Goal: Transaction & Acquisition: Purchase product/service

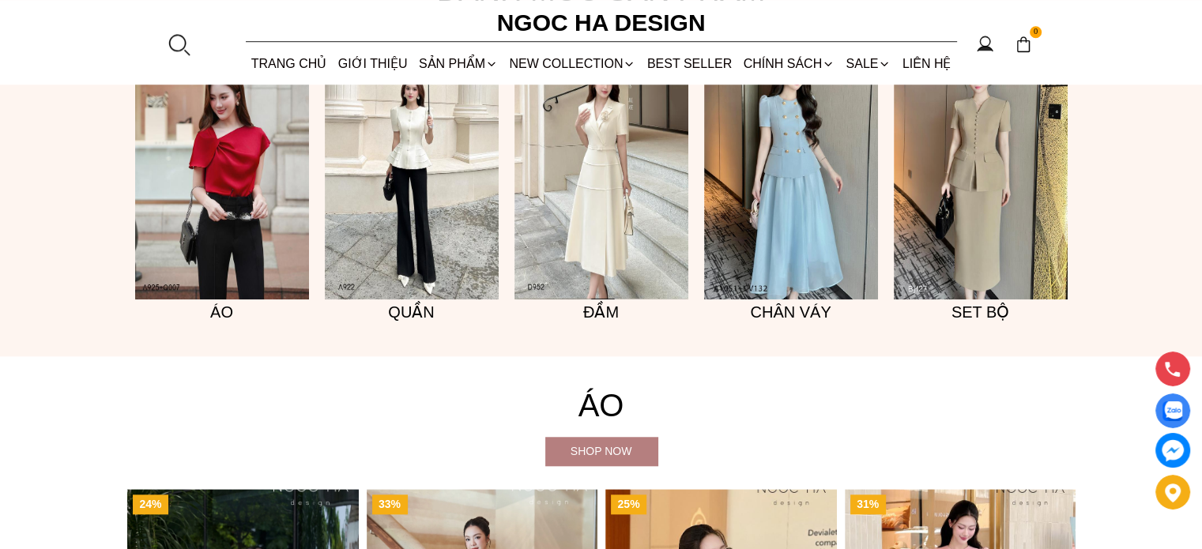
scroll to position [1660, 0]
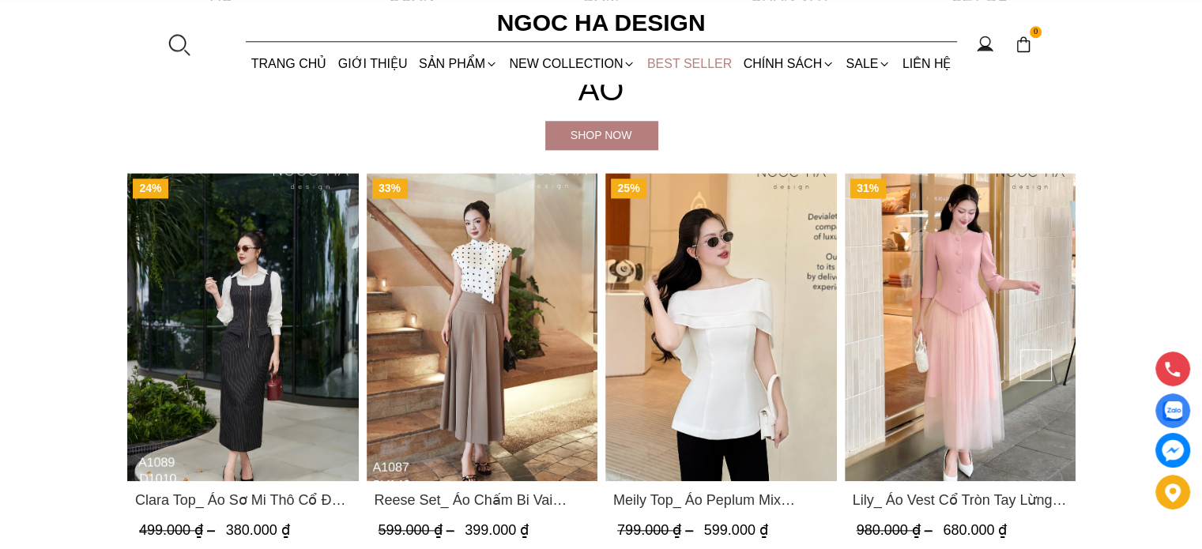
click at [713, 64] on link "BEST SELLER" at bounding box center [690, 64] width 96 height 42
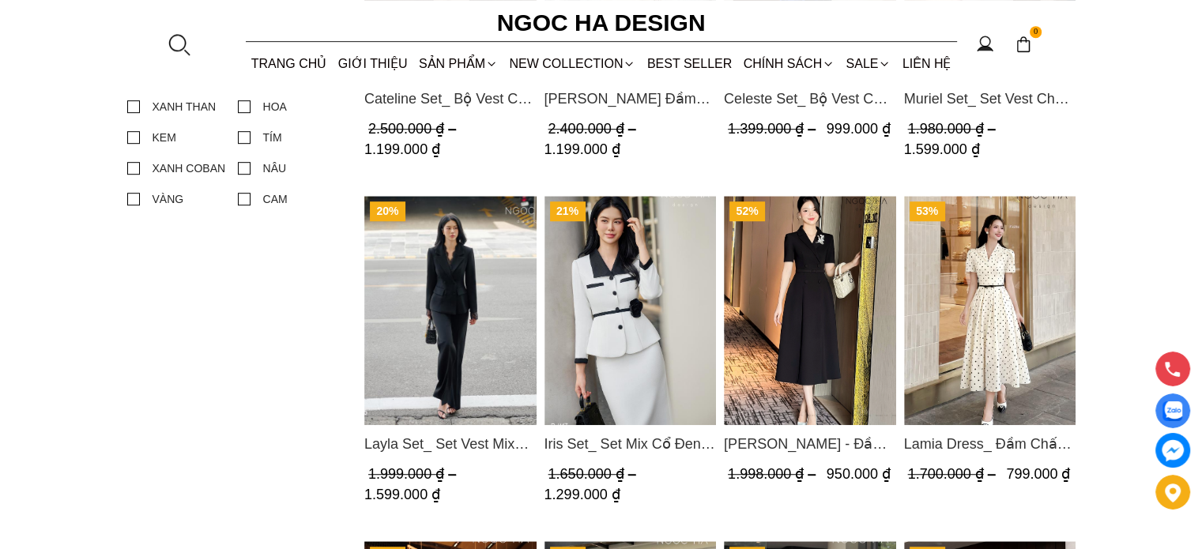
scroll to position [948, 0]
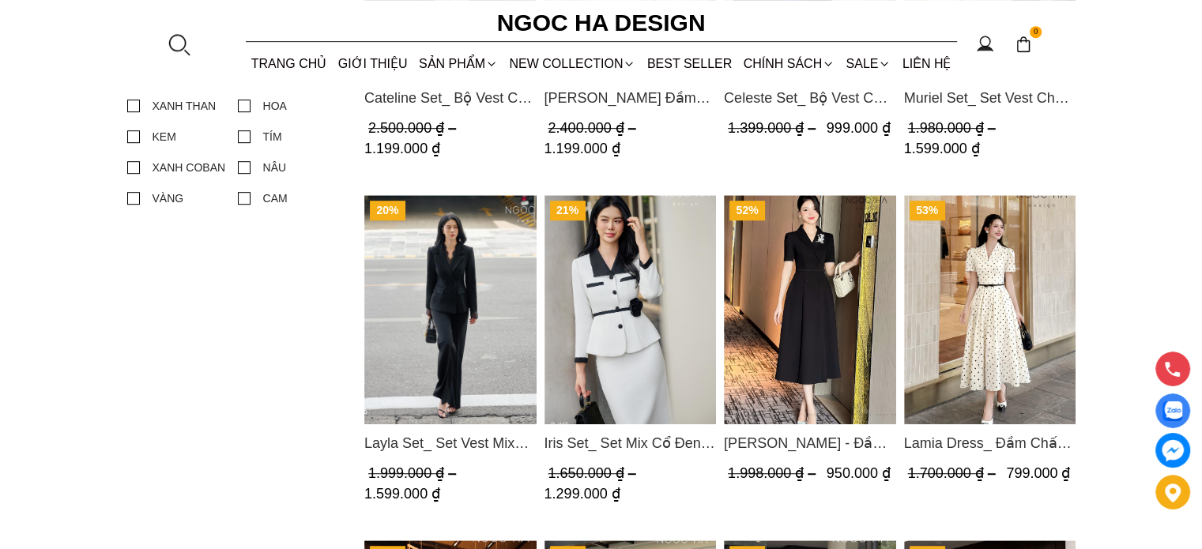
click at [470, 292] on img "Product image - Layla Set_ Set Vest Mix Ren Đen Quần Suông BQ-06" at bounding box center [450, 309] width 172 height 229
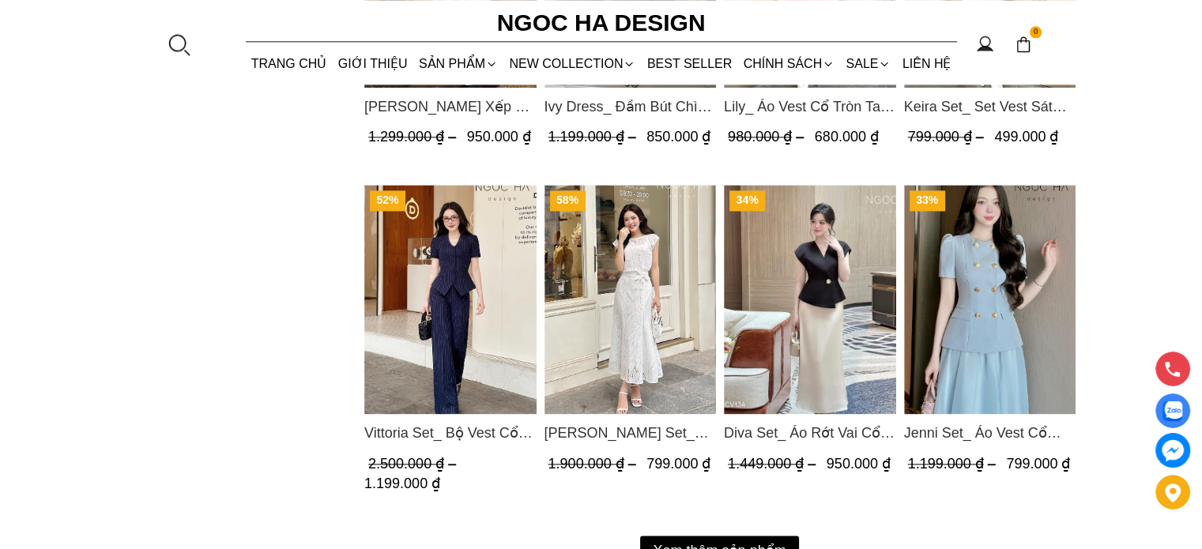
scroll to position [2292, 0]
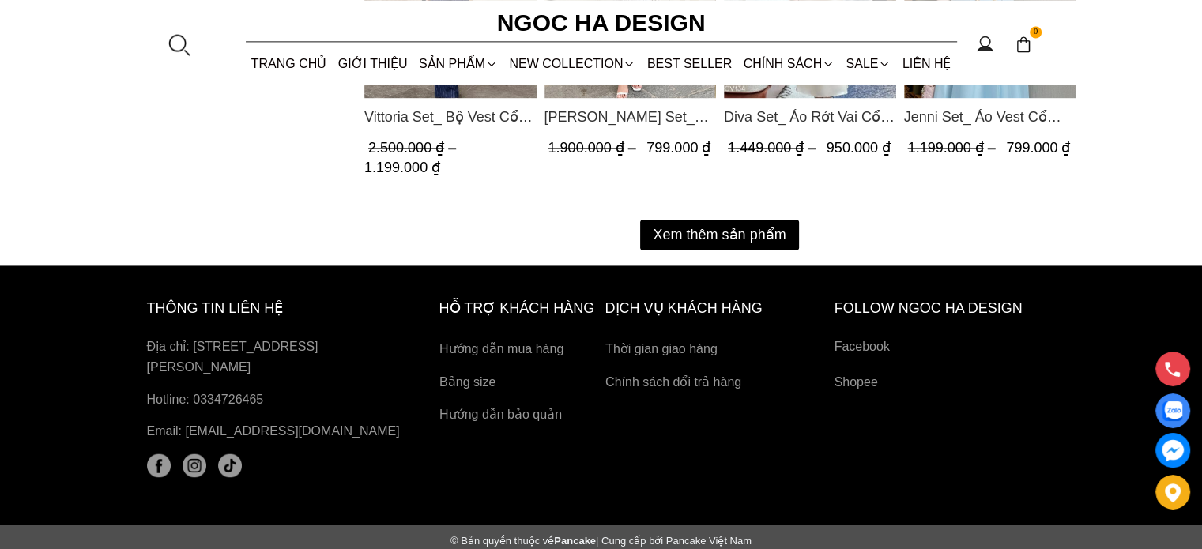
click at [662, 220] on button "Xem thêm sản phẩm" at bounding box center [719, 235] width 158 height 30
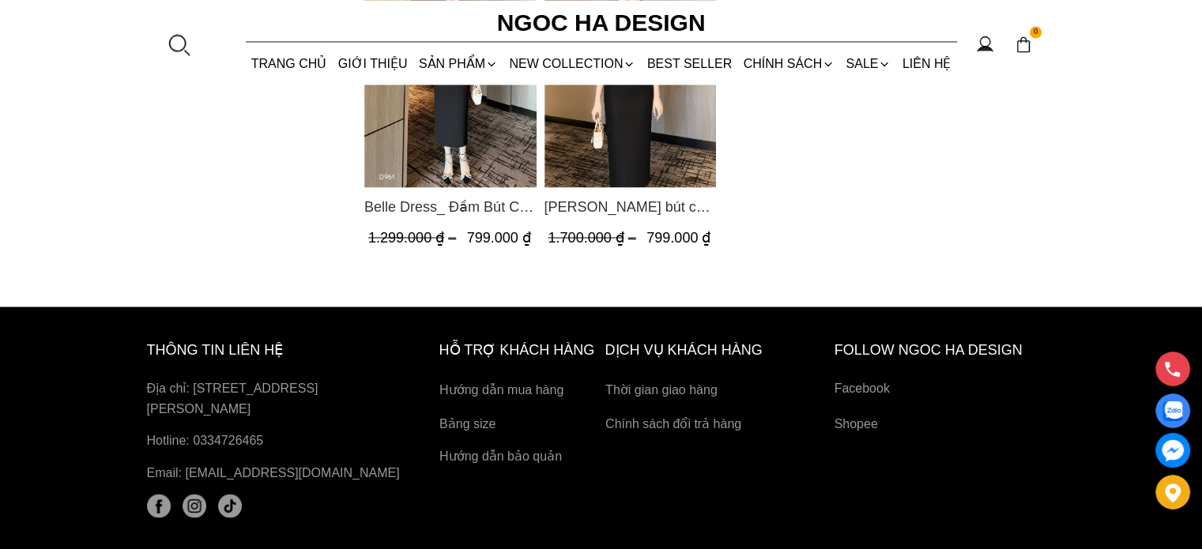
scroll to position [2925, 0]
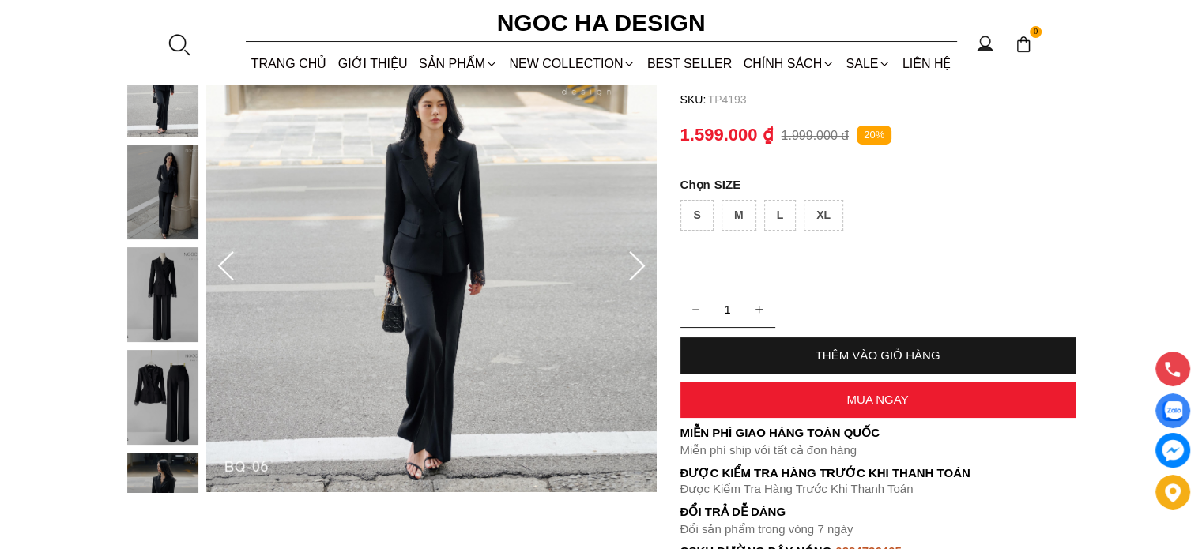
scroll to position [158, 0]
